Goal: Transaction & Acquisition: Purchase product/service

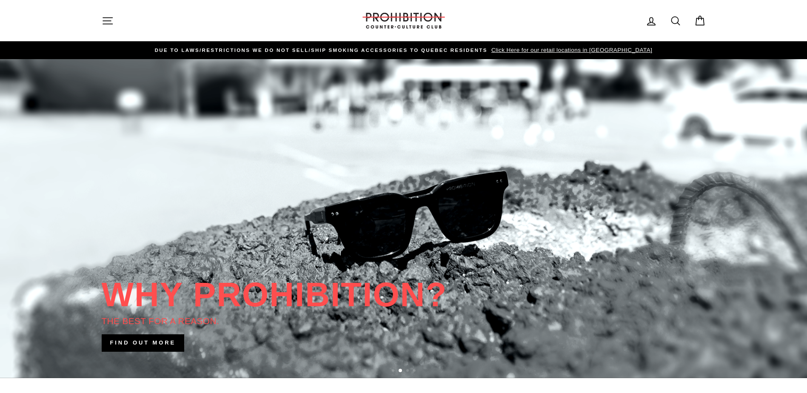
drag, startPoint x: 677, startPoint y: 23, endPoint x: 670, endPoint y: 23, distance: 6.8
click at [677, 22] on icon at bounding box center [675, 21] width 8 height 8
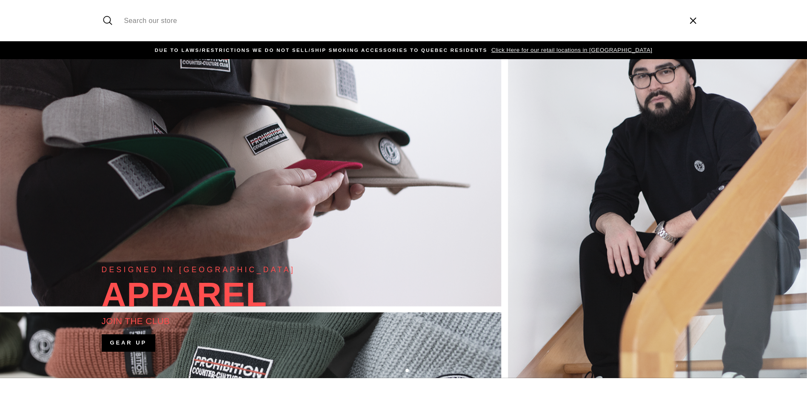
paste input "WHITE LADY"
type input "WHITE LADY"
click at [102, 6] on button "Search" at bounding box center [111, 20] width 18 height 28
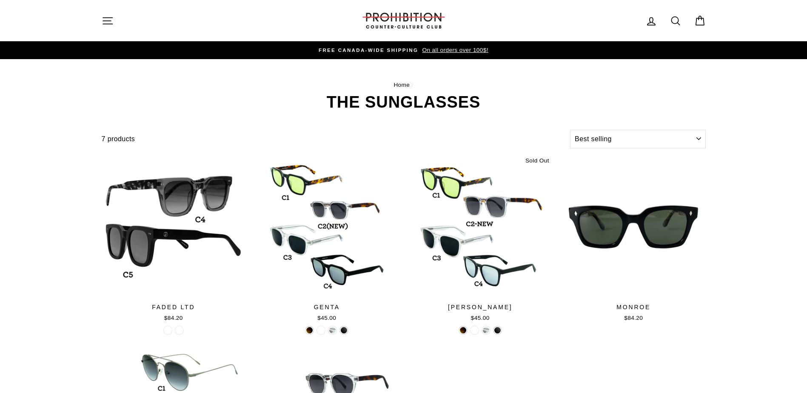
select select "best-selling"
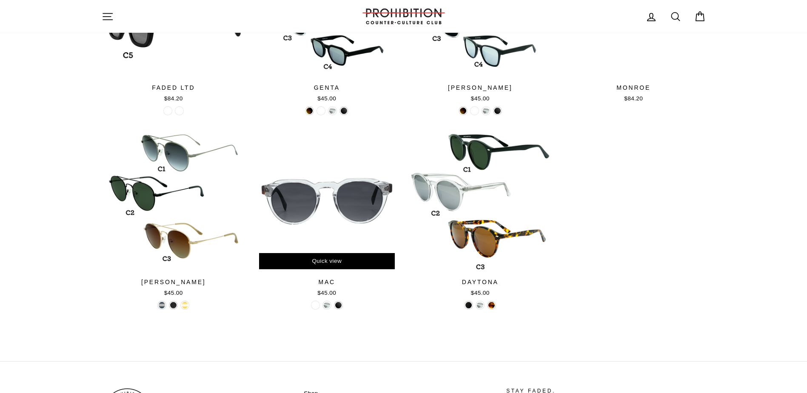
scroll to position [298, 0]
